Goal: Book appointment/travel/reservation

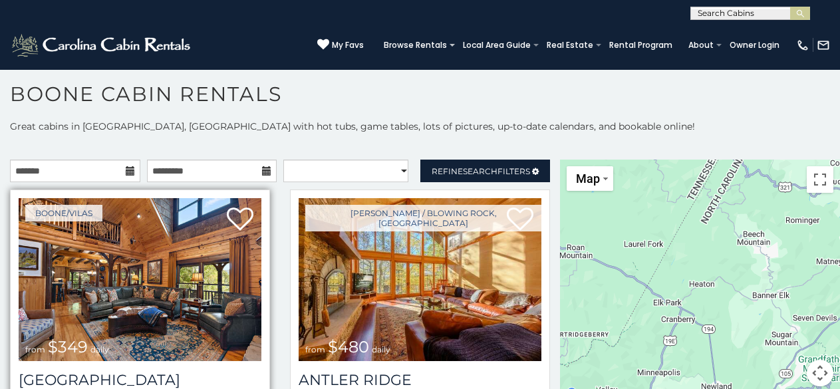
scroll to position [13, 0]
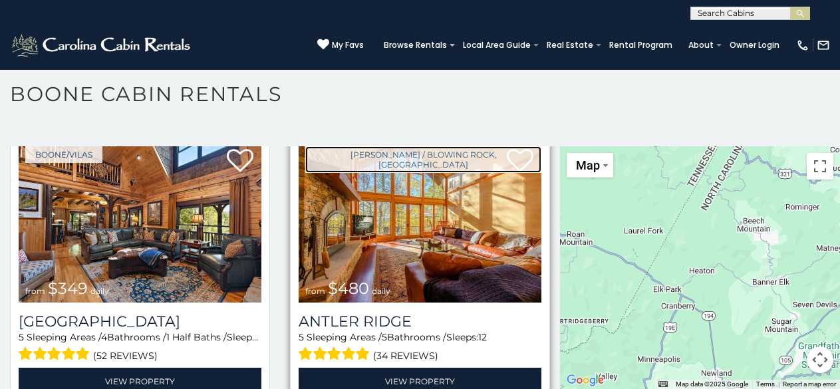
click at [328, 149] on link "[PERSON_NAME] / Blowing Rock, [GEOGRAPHIC_DATA]" at bounding box center [423, 159] width 236 height 27
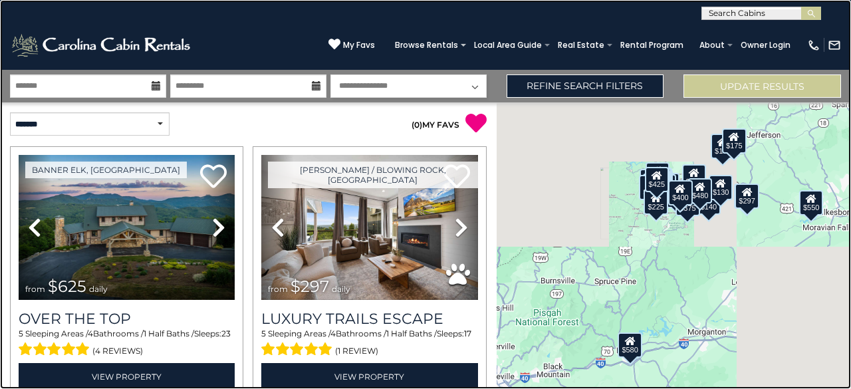
click at [267, 130] on link at bounding box center [425, 194] width 851 height 389
